Goal: Information Seeking & Learning: Find specific fact

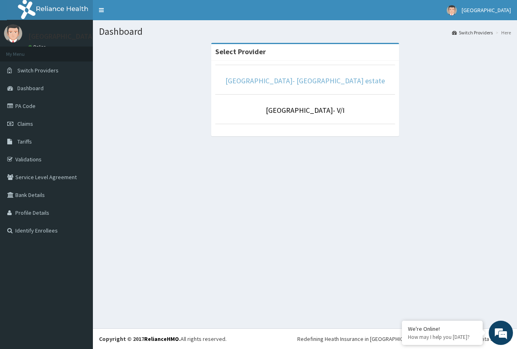
click at [315, 80] on link "[GEOGRAPHIC_DATA]- [GEOGRAPHIC_DATA] estate" at bounding box center [306, 80] width 160 height 9
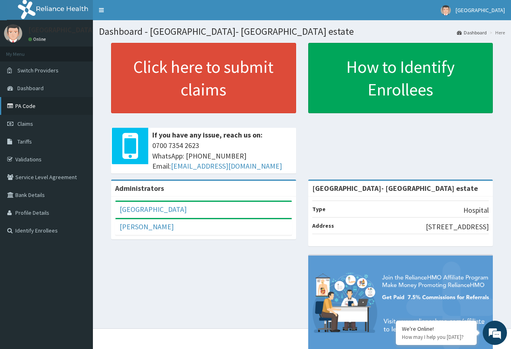
click at [25, 109] on link "PA Code" at bounding box center [46, 106] width 93 height 18
click at [28, 144] on span "Tariffs" at bounding box center [24, 141] width 15 height 7
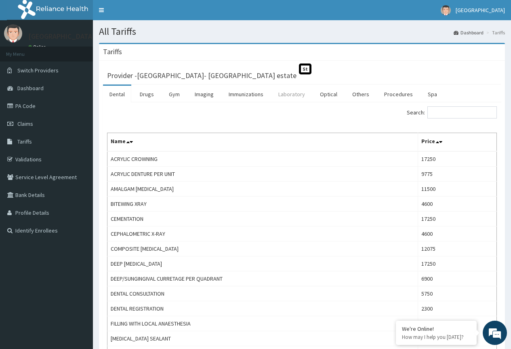
click at [288, 97] on link "Laboratory" at bounding box center [292, 94] width 40 height 17
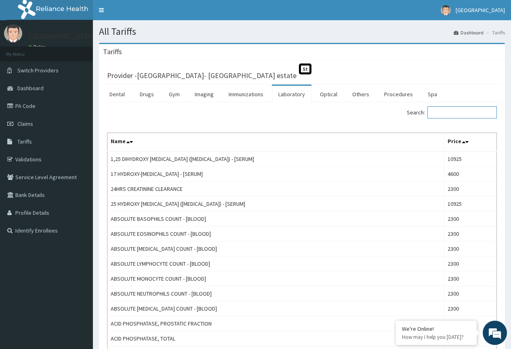
click at [445, 108] on input "Search:" at bounding box center [463, 112] width 70 height 12
click at [453, 114] on input "Search:" at bounding box center [463, 112] width 70 height 12
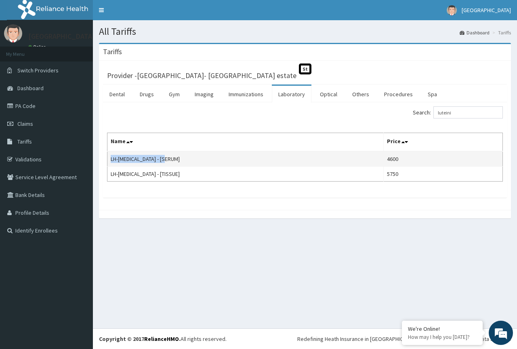
drag, startPoint x: 176, startPoint y: 158, endPoint x: 110, endPoint y: 161, distance: 65.6
click at [110, 161] on td "LH-LUTEINIZING HORMONE - [SERUM]" at bounding box center [246, 158] width 276 height 15
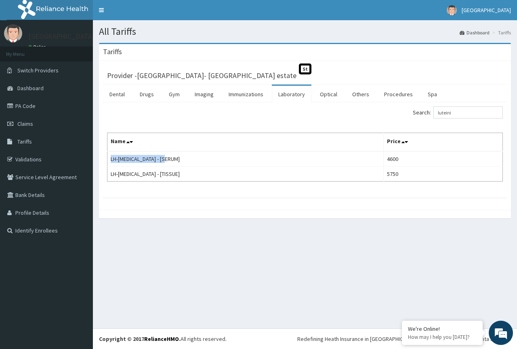
copy td "LH-LUTEINIZING HORMONE"
drag, startPoint x: 462, startPoint y: 113, endPoint x: 396, endPoint y: 113, distance: 65.5
click at [396, 113] on div "Search: luteini" at bounding box center [407, 113] width 192 height 14
click at [462, 230] on section "Tariffs Provider - Faith City Hospital- Ajao estate St Dental Drugs Gym Imaging…" at bounding box center [305, 135] width 424 height 196
drag, startPoint x: 465, startPoint y: 112, endPoint x: 418, endPoint y: 116, distance: 46.6
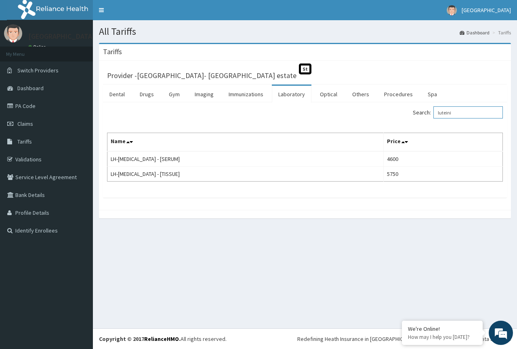
click at [418, 116] on div "Search: luteini" at bounding box center [407, 113] width 192 height 14
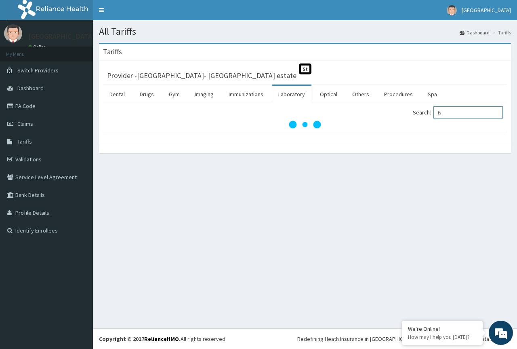
type input "f"
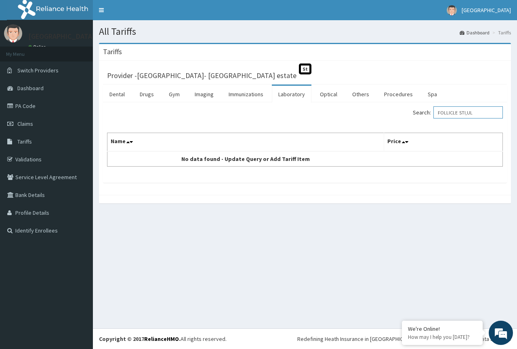
drag, startPoint x: 486, startPoint y: 114, endPoint x: 471, endPoint y: 110, distance: 15.5
click at [471, 110] on input "FOLLICLE STI,UL" at bounding box center [469, 112] width 70 height 12
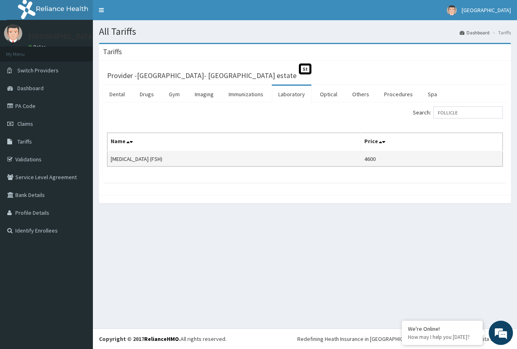
click at [183, 161] on td "FOLLICLE STIMULATING HORMONE (FSH)" at bounding box center [235, 158] width 254 height 15
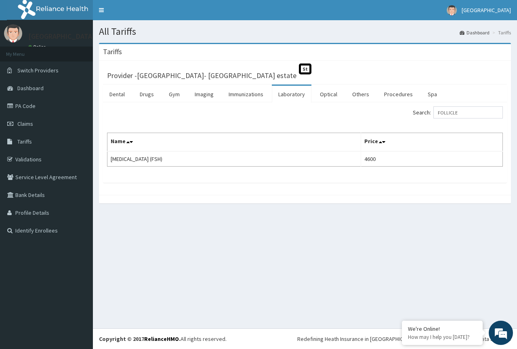
drag, startPoint x: 209, startPoint y: 159, endPoint x: 106, endPoint y: 153, distance: 102.5
click at [106, 158] on div "Search: FOLLICLE Name Price FOLLICLE STIMULATING HORMONE (FSH) 4600" at bounding box center [305, 142] width 404 height 80
copy div "Search: Name Price FOLLICLE STIMULATING HORMONE (FSH)"
drag, startPoint x: 468, startPoint y: 114, endPoint x: 424, endPoint y: 107, distance: 45.1
click at [424, 107] on label "Search: FOLLICLE" at bounding box center [458, 112] width 90 height 12
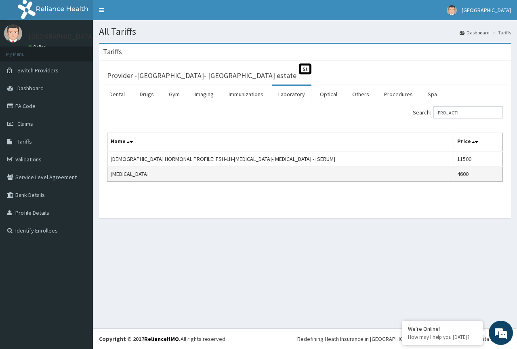
click at [141, 173] on td "PROLACTIN" at bounding box center [281, 174] width 347 height 15
drag, startPoint x: 143, startPoint y: 172, endPoint x: 108, endPoint y: 172, distance: 34.8
click at [108, 172] on td "PROLACTIN" at bounding box center [281, 174] width 347 height 15
copy td "PROLACTIN"
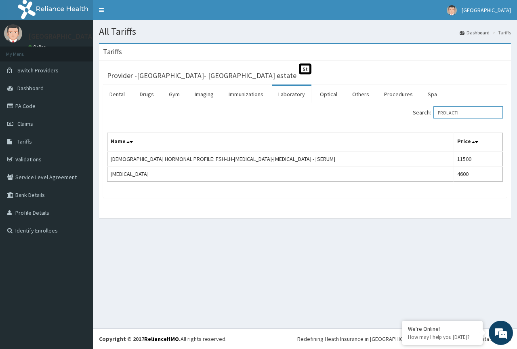
drag, startPoint x: 471, startPoint y: 116, endPoint x: 443, endPoint y: 109, distance: 28.5
click at [443, 109] on input "PROLACTI" at bounding box center [469, 112] width 70 height 12
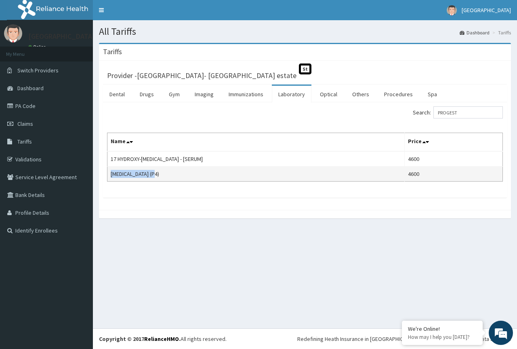
drag, startPoint x: 165, startPoint y: 175, endPoint x: 110, endPoint y: 169, distance: 54.8
click at [111, 174] on td "PROGESTERONE (P4)" at bounding box center [256, 174] width 297 height 15
copy td "PROGESTERONE (P4)"
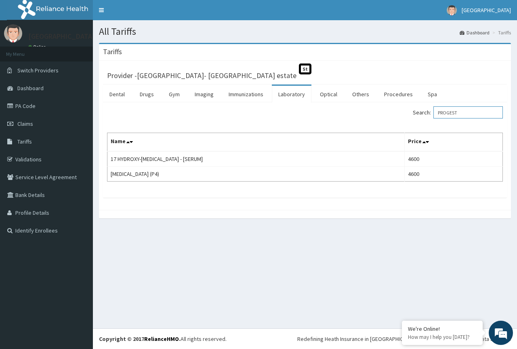
drag, startPoint x: 473, startPoint y: 116, endPoint x: 420, endPoint y: 115, distance: 53.4
click at [420, 115] on div "Search: PROGEST" at bounding box center [407, 113] width 192 height 14
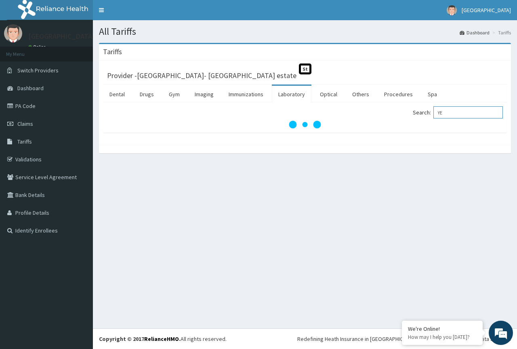
type input "Y"
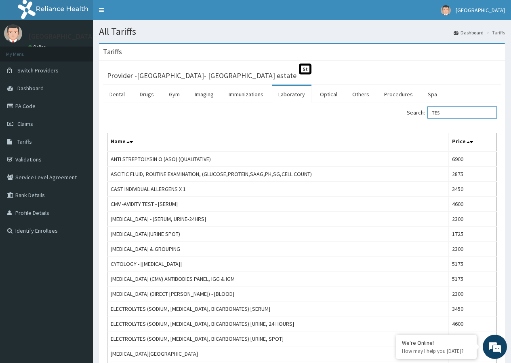
click at [456, 116] on input "TES" at bounding box center [463, 112] width 70 height 12
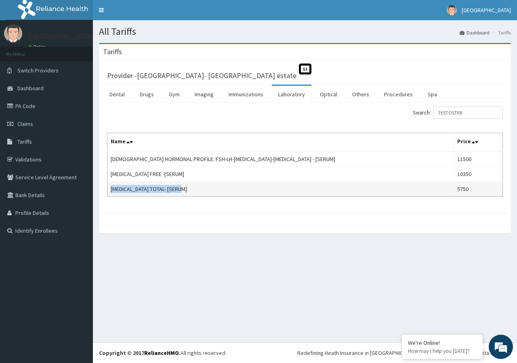
drag, startPoint x: 194, startPoint y: 187, endPoint x: 110, endPoint y: 192, distance: 85.0
click at [109, 192] on td "TESTOSTERONE TOTAL- [SERUM]" at bounding box center [281, 188] width 347 height 15
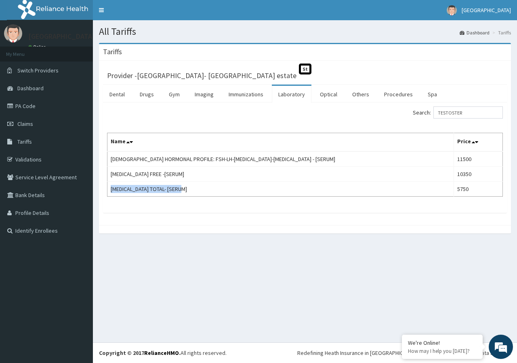
copy td "TESTOSTERONE TOTAL- [SERUM]"
drag, startPoint x: 456, startPoint y: 104, endPoint x: 413, endPoint y: 104, distance: 42.8
click at [413, 104] on div "Search: TESTOSTER Name Price MALE HORMONAL PROFILE: FSH-LH-PROLACTIN-TESTOSTERO…" at bounding box center [305, 157] width 404 height 110
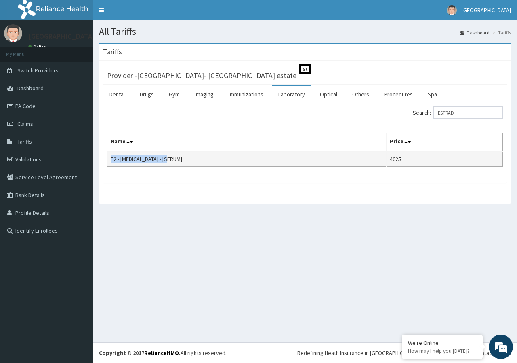
drag, startPoint x: 180, startPoint y: 157, endPoint x: 110, endPoint y: 160, distance: 70.0
click at [110, 160] on td "E2 - ESTRADIOL - [SERUM]" at bounding box center [247, 158] width 279 height 15
copy td "E2 - ESTRADIOL - [SERUM]"
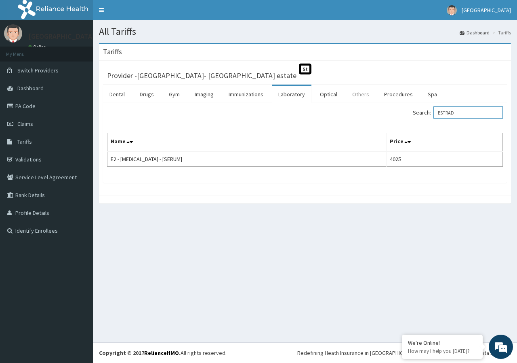
drag, startPoint x: 467, startPoint y: 114, endPoint x: 361, endPoint y: 100, distance: 107.1
click at [361, 102] on div "Dental Drugs Gym Imaging Immunizations Laboratory Optical Others Procedures Spa…" at bounding box center [305, 133] width 404 height 98
type input "P"
drag, startPoint x: 461, startPoint y: 114, endPoint x: 364, endPoint y: 108, distance: 97.2
click at [364, 108] on div "Search: PCV" at bounding box center [407, 113] width 192 height 14
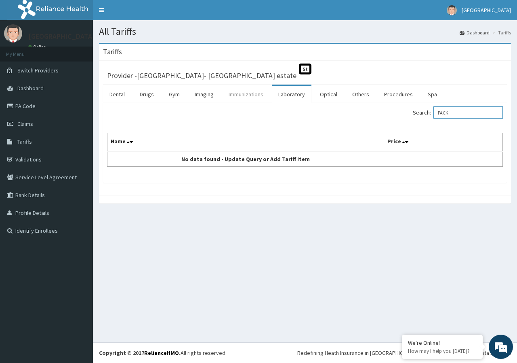
type input "PACK"
click at [247, 97] on link "Immunizations" at bounding box center [246, 94] width 48 height 17
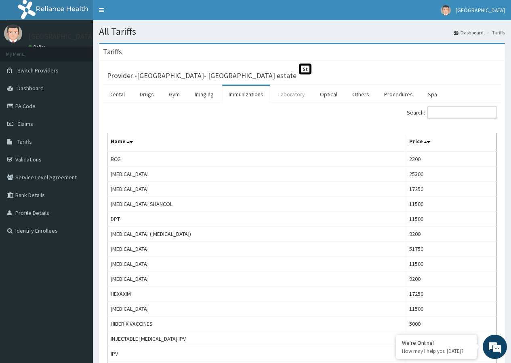
click at [290, 96] on link "Laboratory" at bounding box center [292, 94] width 40 height 17
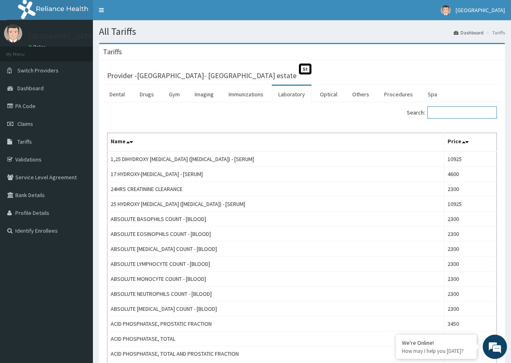
click at [451, 113] on input "Search:" at bounding box center [463, 112] width 70 height 12
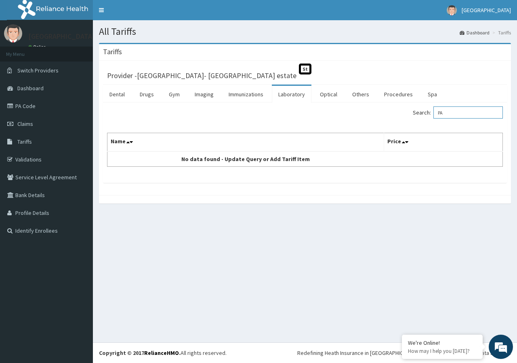
type input "P"
drag, startPoint x: 467, startPoint y: 116, endPoint x: 385, endPoint y: 112, distance: 82.1
click at [385, 112] on div "Search: CELL VO" at bounding box center [407, 113] width 192 height 14
paste input "PELVIC SCAN"
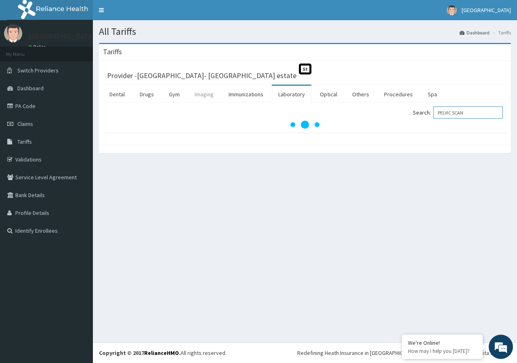
type input "PELVIC SCAN"
click at [205, 93] on link "Imaging" at bounding box center [204, 94] width 32 height 17
click at [445, 112] on input "Search:" at bounding box center [469, 112] width 70 height 12
paste input "PELVIC SCAN"
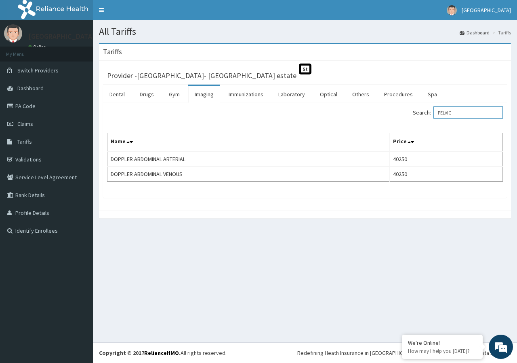
drag, startPoint x: 441, startPoint y: 115, endPoint x: 375, endPoint y: 119, distance: 65.6
click at [375, 119] on div "Search: PELVIC" at bounding box center [407, 113] width 192 height 14
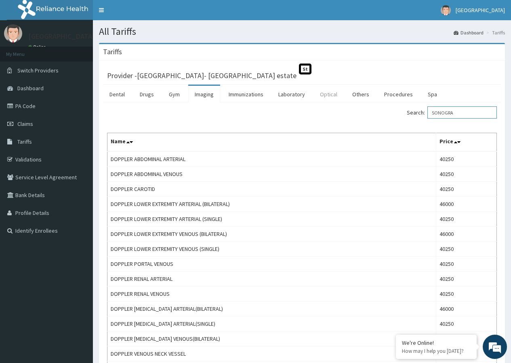
drag, startPoint x: 465, startPoint y: 113, endPoint x: 315, endPoint y: 96, distance: 150.5
click at [315, 96] on div "Dental Drugs Gym Imaging Immunizations Laboratory Optical Others Procedures Spa…" at bounding box center [302, 357] width 398 height 547
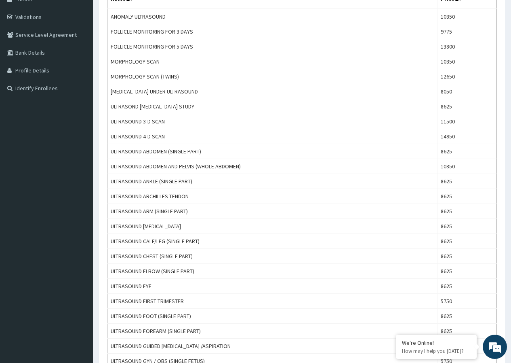
scroll to position [102, 0]
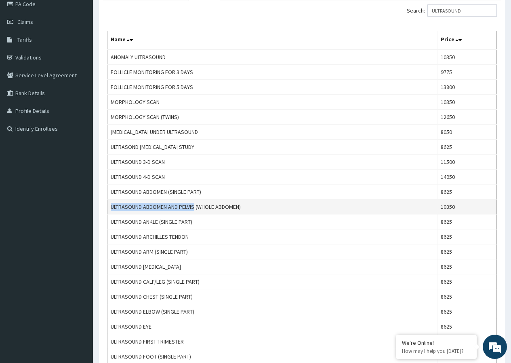
drag, startPoint x: 196, startPoint y: 206, endPoint x: 111, endPoint y: 200, distance: 85.5
click at [111, 200] on td "ULTRASOUND ABDOMEN AND PELVIS (WHOLE ABDOMEN)" at bounding box center [273, 206] width 330 height 15
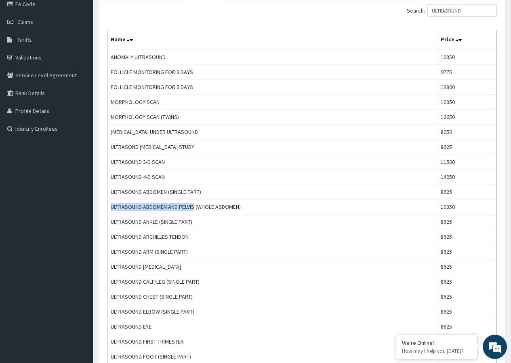
copy td "ULTRASOUND ABDOMEN AND PELVIS"
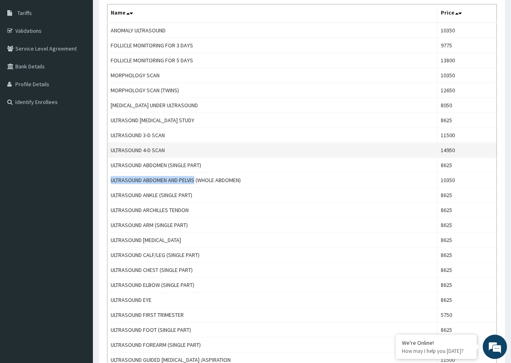
scroll to position [86, 0]
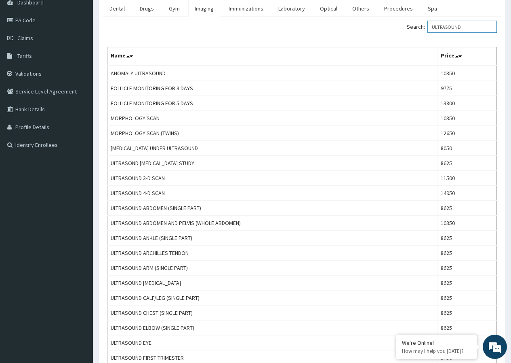
drag, startPoint x: 475, startPoint y: 29, endPoint x: 324, endPoint y: 27, distance: 151.2
click at [324, 26] on div "Search: ULTRASOUND" at bounding box center [402, 28] width 189 height 14
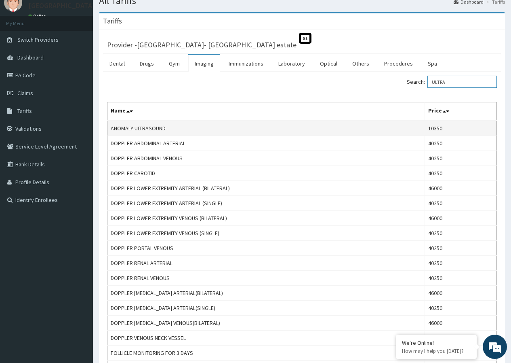
scroll to position [0, 0]
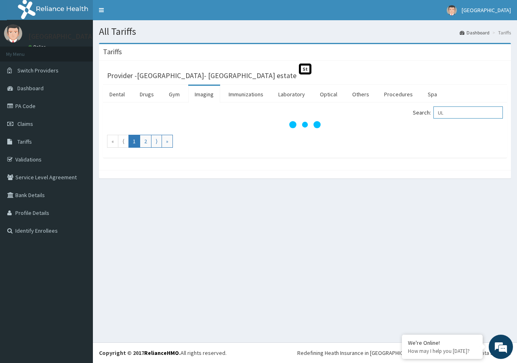
type input "U"
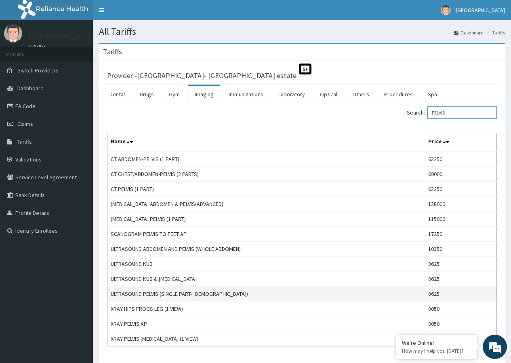
type input "PELVIS"
drag, startPoint x: 220, startPoint y: 292, endPoint x: 112, endPoint y: 291, distance: 108.3
click at [112, 291] on td "ULTRASOUND PELVIS (SINGLE PART- FEMALE)" at bounding box center [267, 293] width 318 height 15
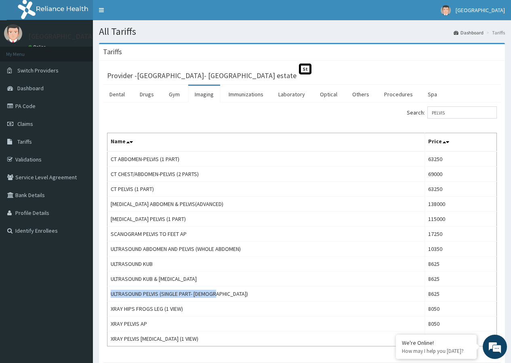
copy td "ULTRASOUND PELVIS (SINGLE PART- FEMALE)"
click at [26, 107] on link "PA Code" at bounding box center [46, 106] width 93 height 18
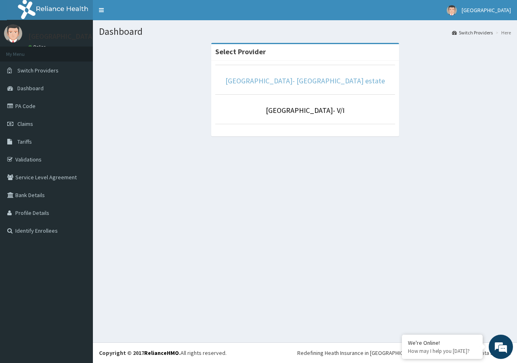
click at [311, 79] on link "[GEOGRAPHIC_DATA]- [GEOGRAPHIC_DATA] estate" at bounding box center [306, 80] width 160 height 9
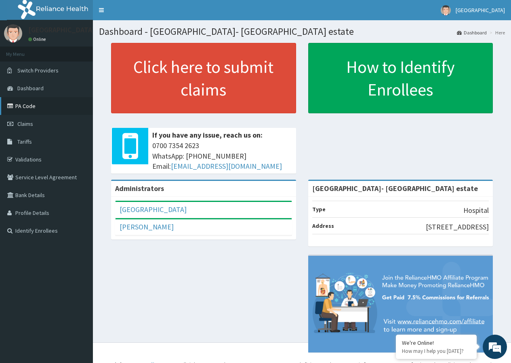
click at [27, 107] on link "PA Code" at bounding box center [46, 106] width 93 height 18
